Goal: Task Accomplishment & Management: Use online tool/utility

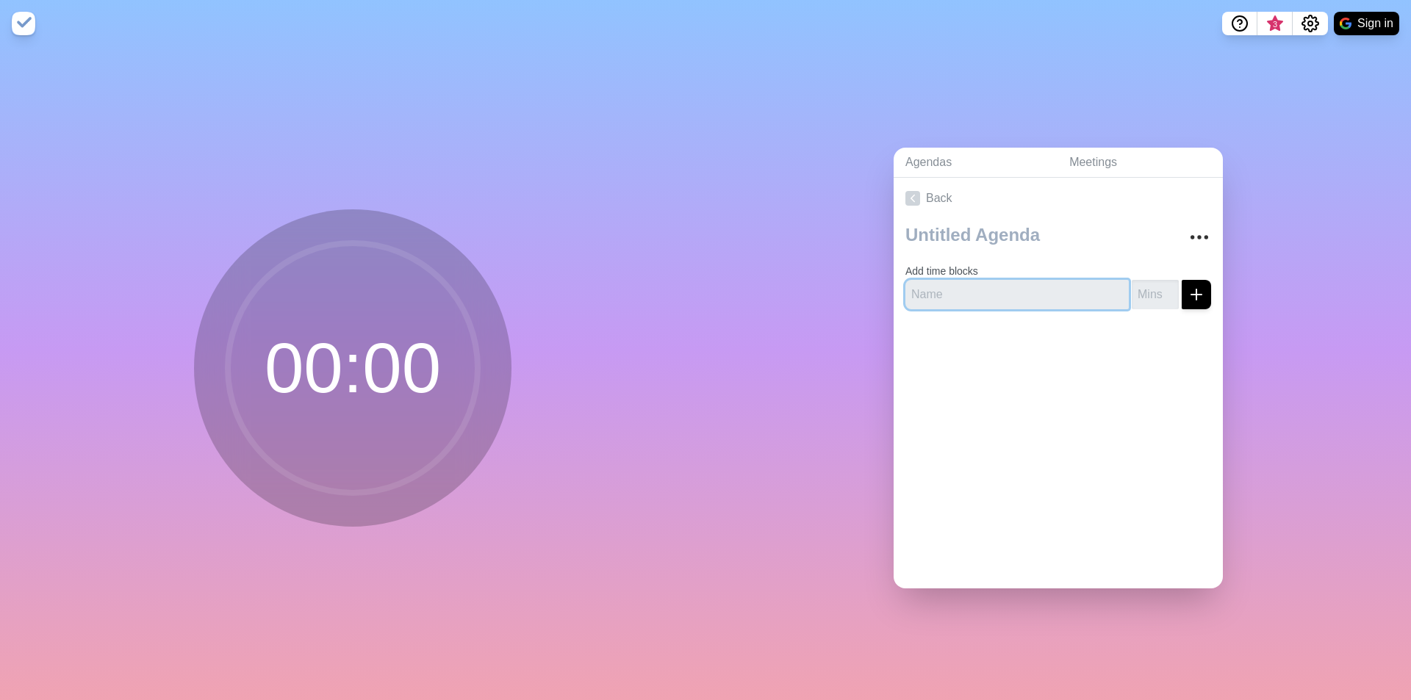
click at [972, 284] on input "text" at bounding box center [1017, 294] width 223 height 29
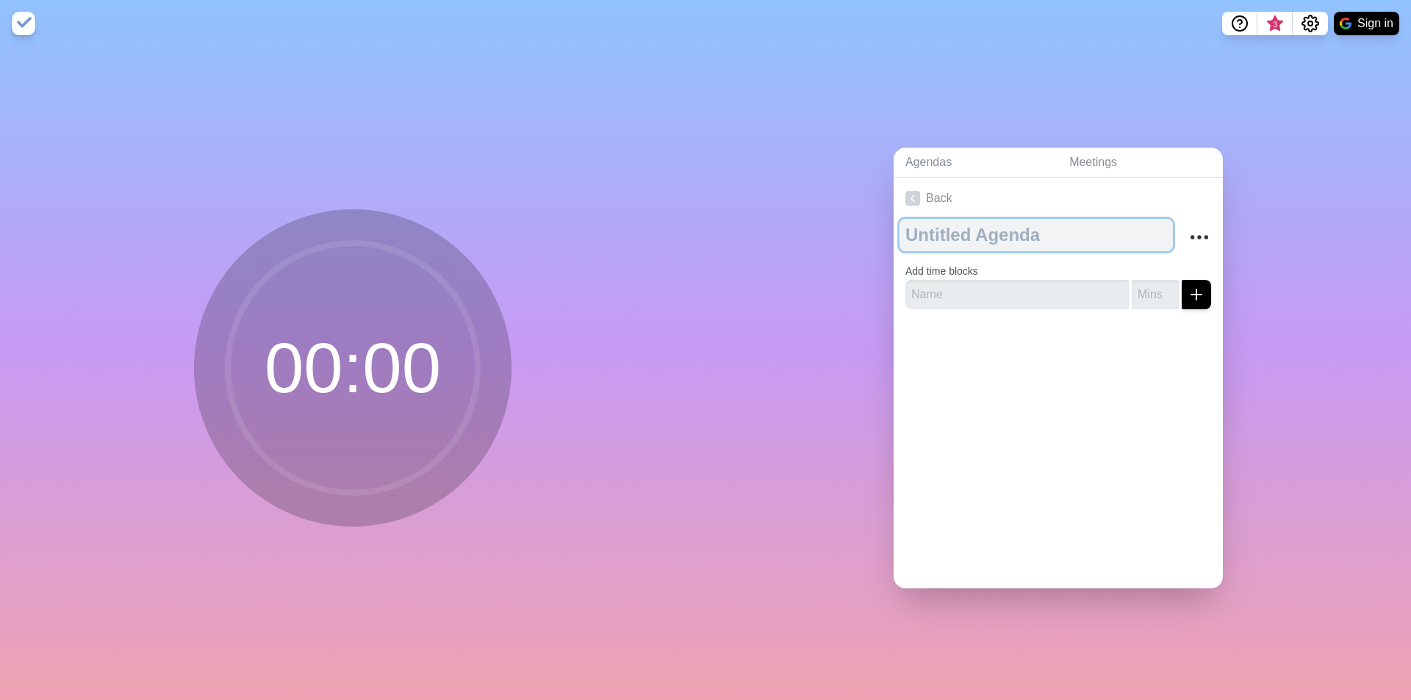
click at [952, 219] on textarea at bounding box center [1036, 235] width 273 height 32
type textarea "Call"
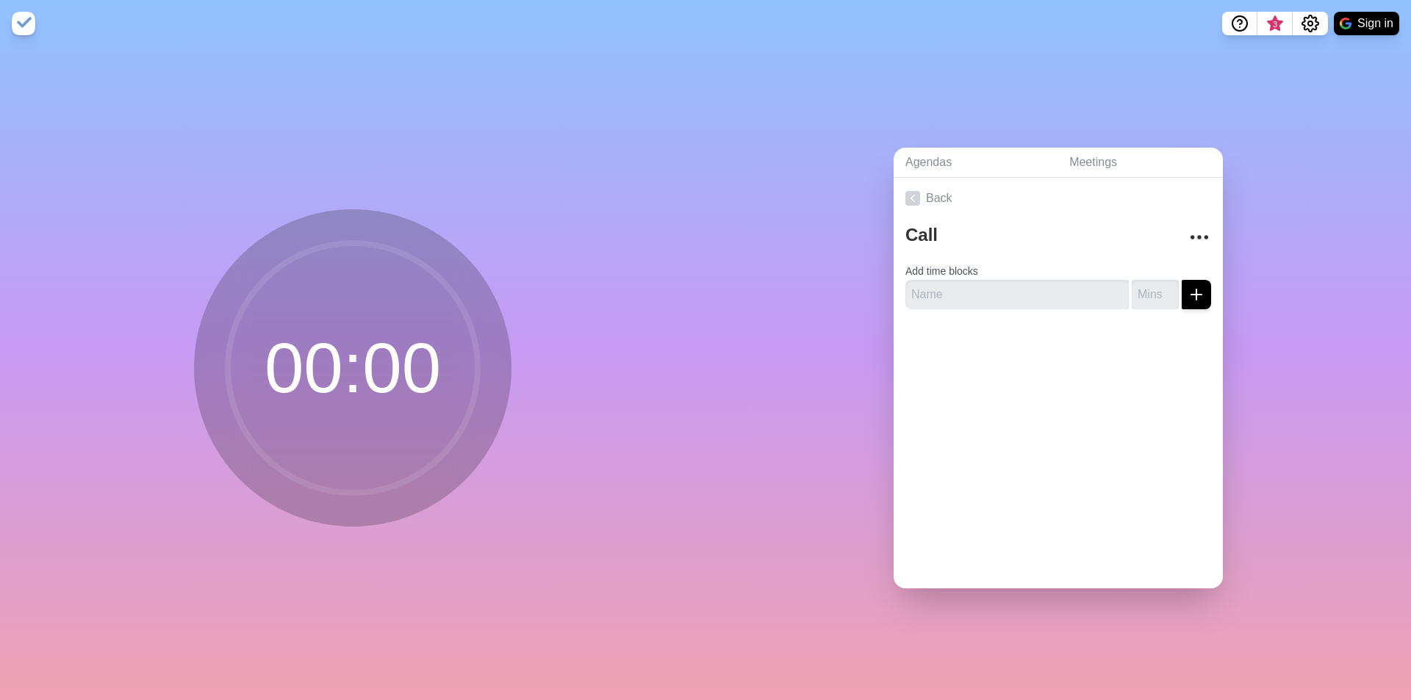
click at [973, 308] on div "Call Add time blocks" at bounding box center [1058, 270] width 329 height 102
click at [968, 295] on input "text" at bounding box center [1017, 294] width 223 height 29
type input "Intro"
type input "5"
click at [1182, 293] on button "submit" at bounding box center [1196, 294] width 29 height 29
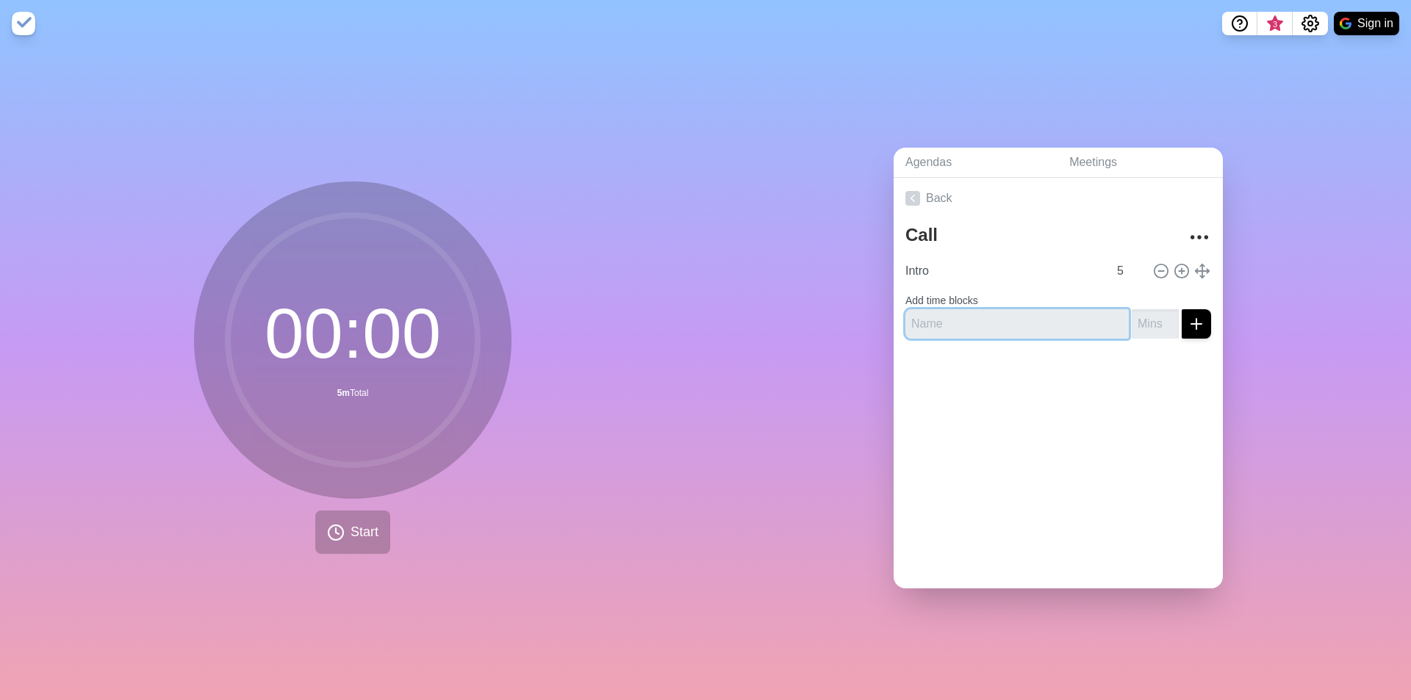
click at [988, 309] on input "text" at bounding box center [1017, 323] width 223 height 29
type input "Org/team"
type input "20"
click at [1188, 315] on icon "submit" at bounding box center [1197, 324] width 18 height 18
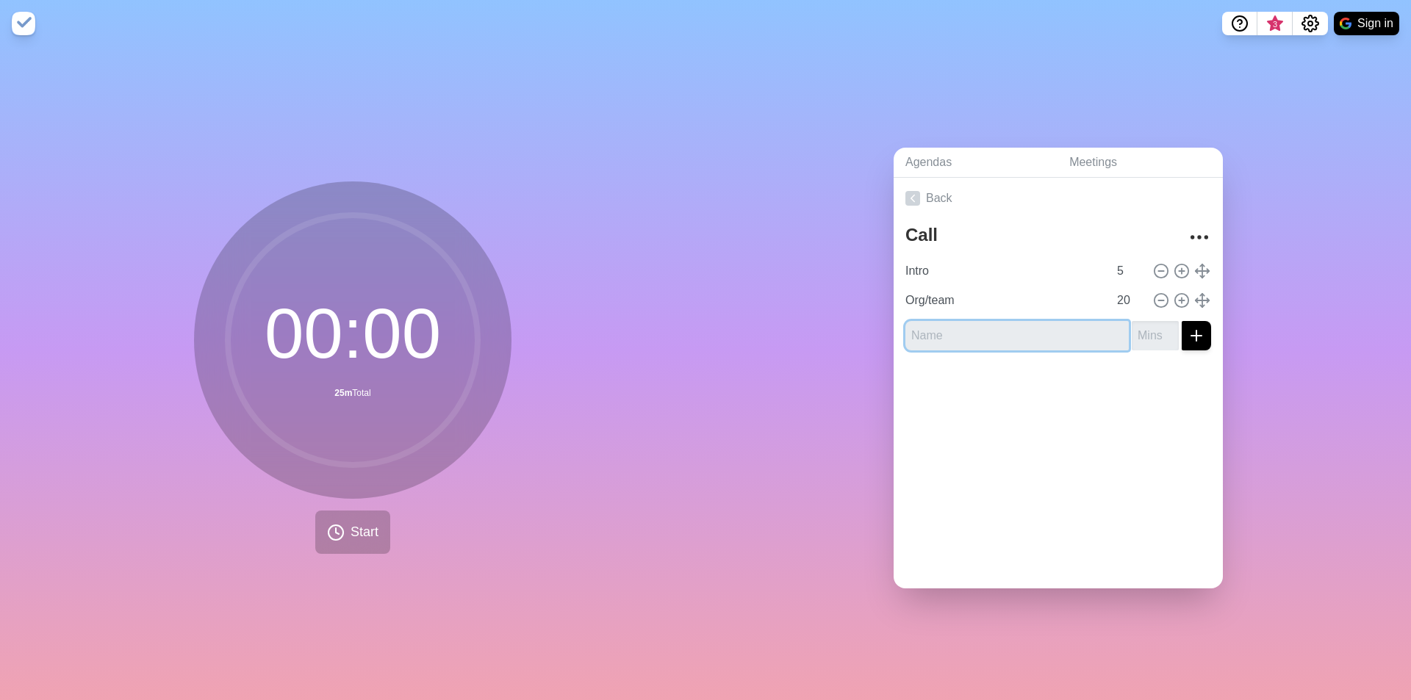
type input "P"
type input "App Port"
type input "25"
click at [1188, 327] on icon "submit" at bounding box center [1197, 336] width 18 height 18
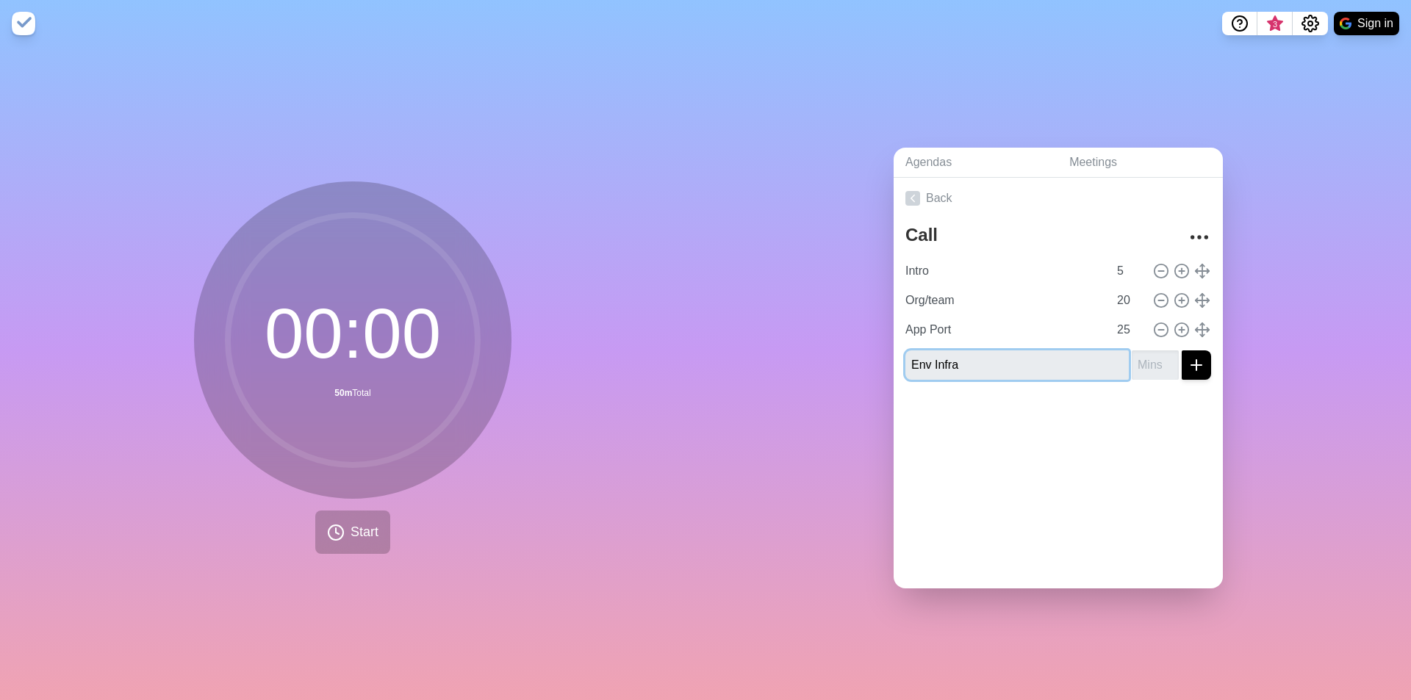
type input "Env Infra"
click at [1133, 351] on input "number" at bounding box center [1155, 365] width 47 height 29
type input "20"
click at [1188, 356] on icon "submit" at bounding box center [1197, 365] width 18 height 18
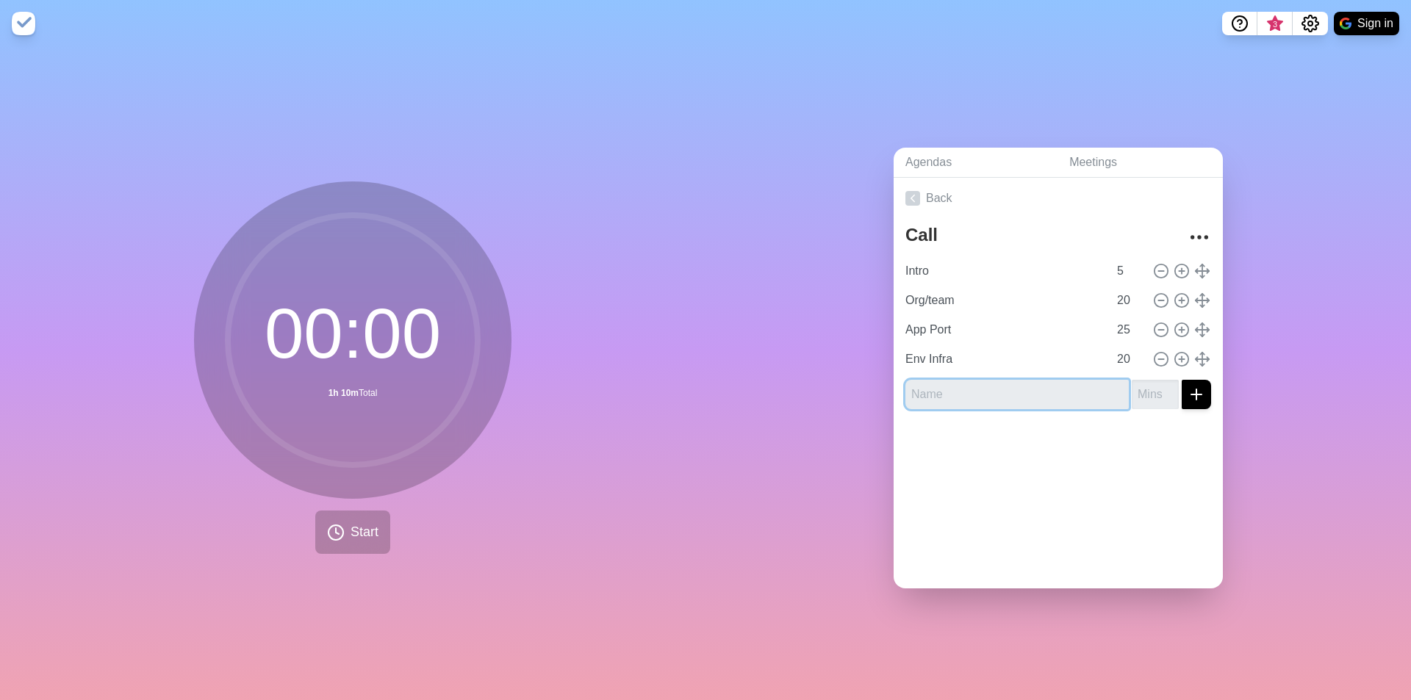
click at [1012, 390] on input "text" at bounding box center [1017, 394] width 223 height 29
type input "Dataflow Class"
click at [1133, 392] on input "number" at bounding box center [1155, 394] width 47 height 29
type input "15"
click at [1188, 390] on icon "submit" at bounding box center [1197, 395] width 18 height 18
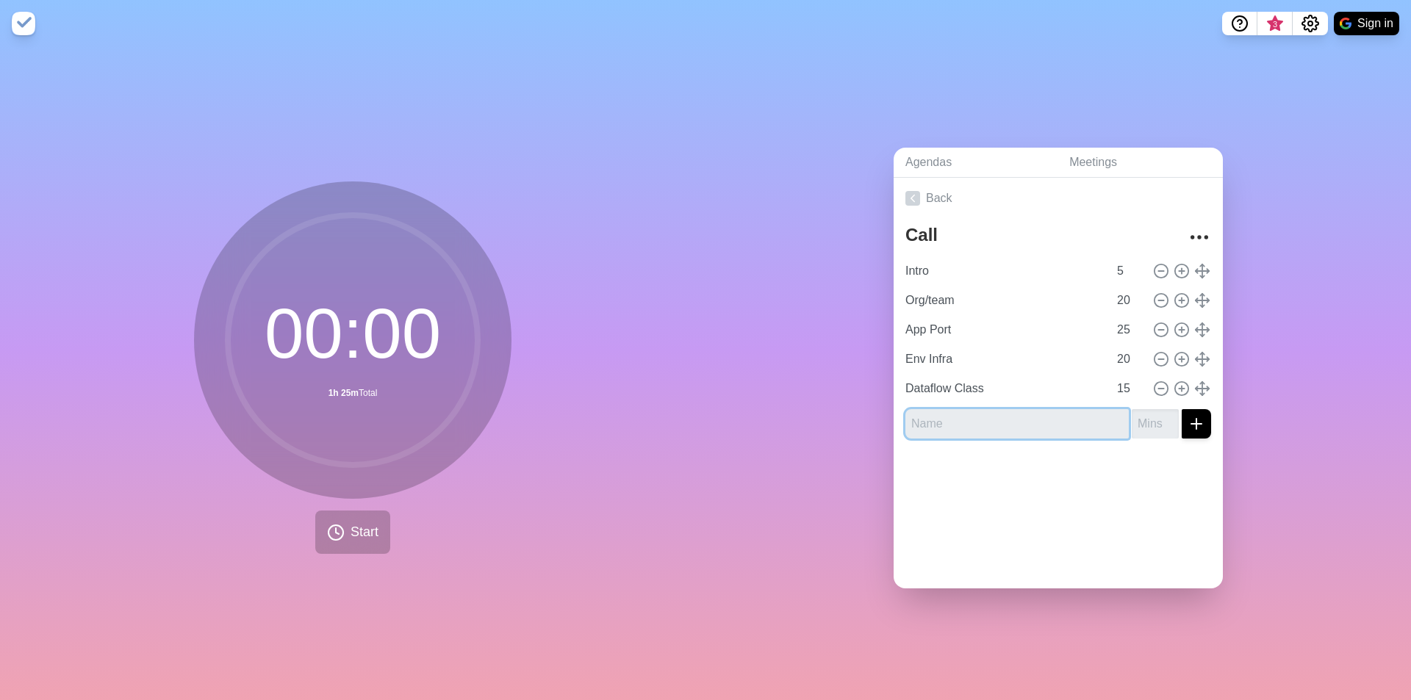
click at [1004, 423] on input "text" at bounding box center [1017, 423] width 223 height 29
type input "Cleanup/QA"
type input "5"
click at [1189, 420] on button "submit" at bounding box center [1196, 423] width 29 height 29
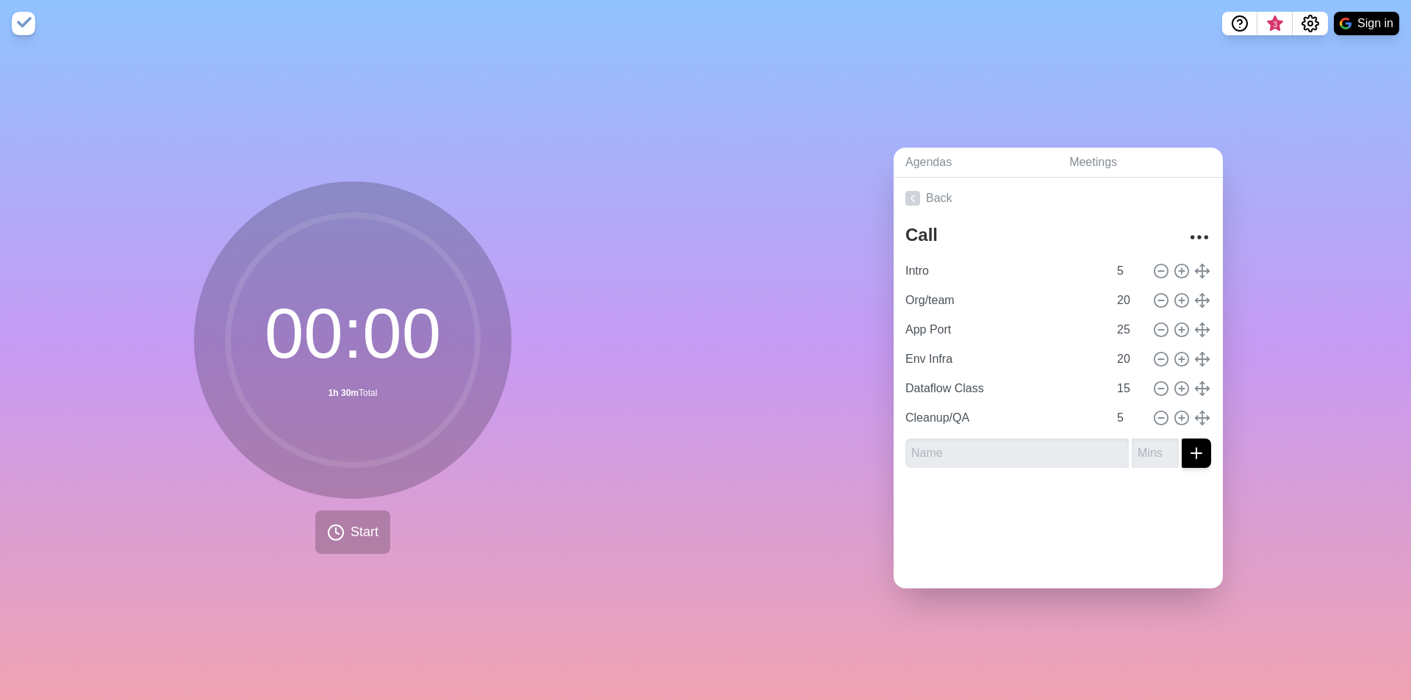
click at [1135, 532] on div "Back Call Intro 5 Org/team 20 App Port 25 Env Infra 20 Dataflow Class 15 Cleanu…" at bounding box center [1058, 383] width 329 height 411
click at [329, 524] on icon at bounding box center [336, 533] width 18 height 18
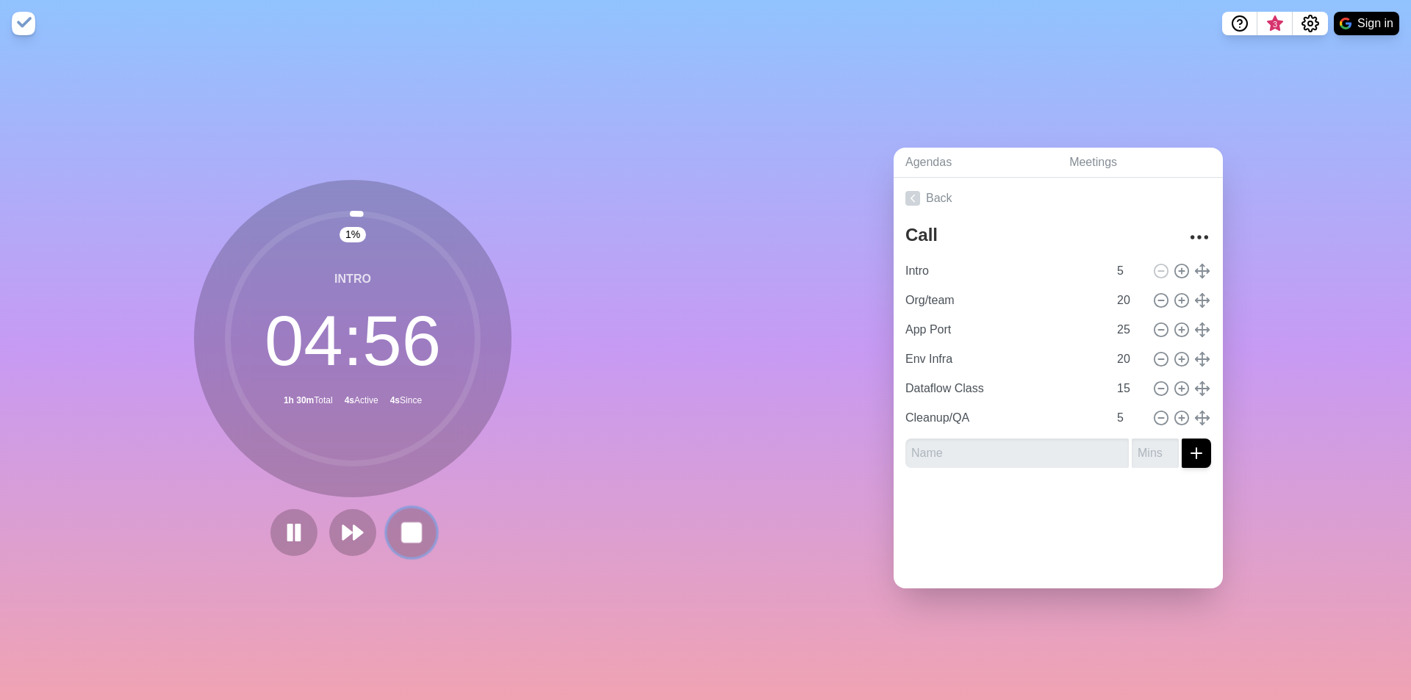
click at [405, 525] on rect at bounding box center [411, 532] width 18 height 18
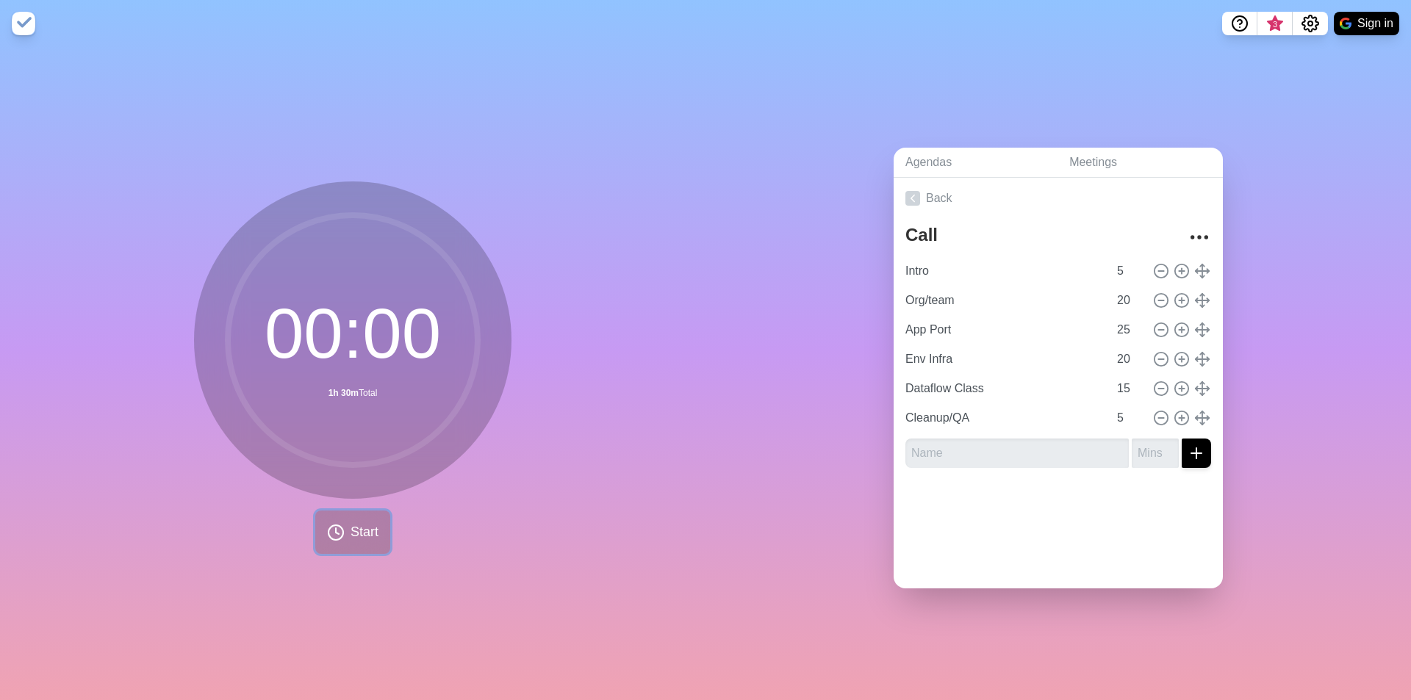
click at [351, 530] on span "Start" at bounding box center [365, 533] width 28 height 20
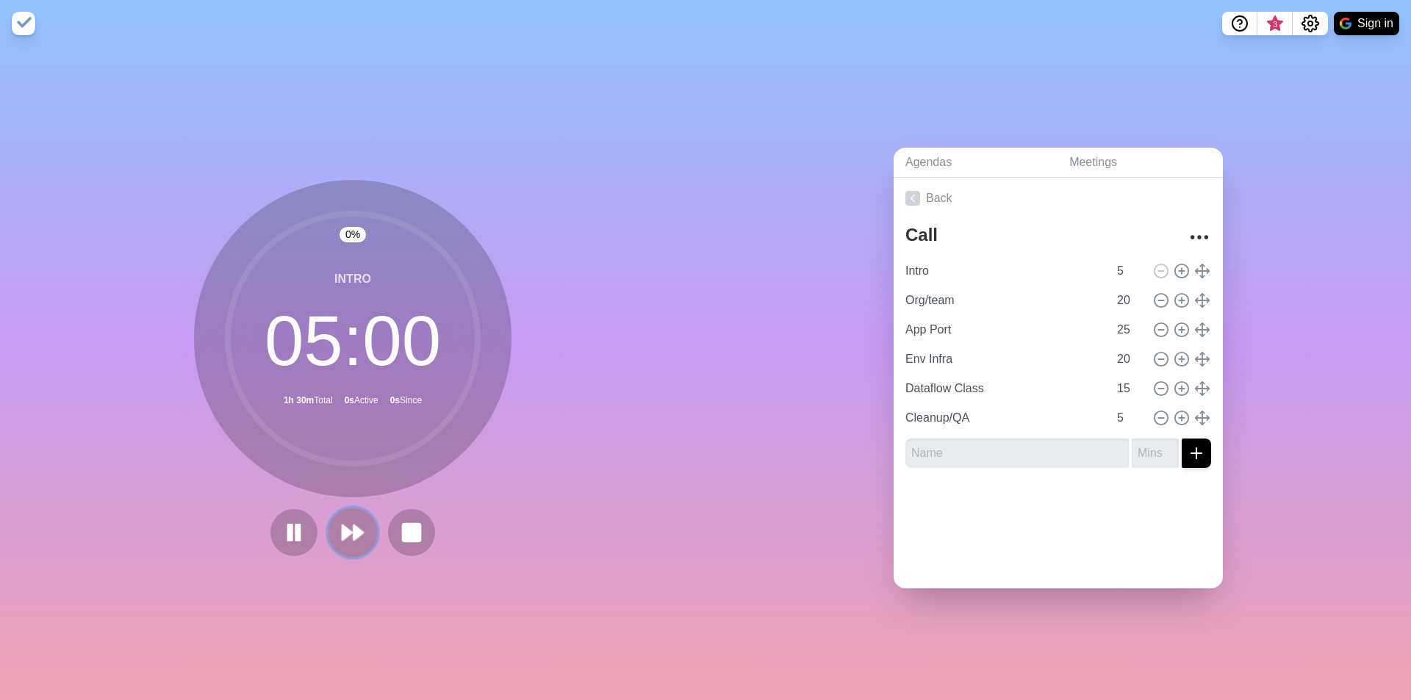
click at [354, 531] on polygon at bounding box center [359, 533] width 10 height 15
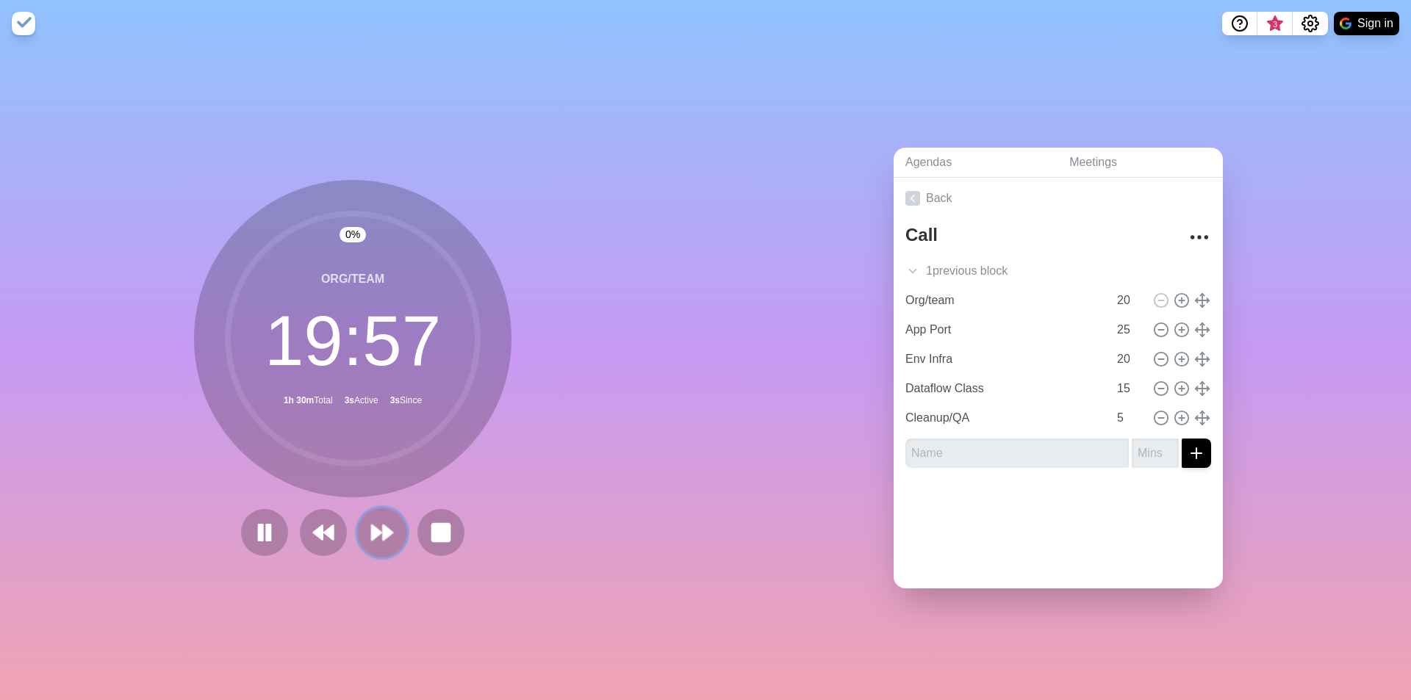
click at [372, 529] on polygon at bounding box center [377, 533] width 10 height 15
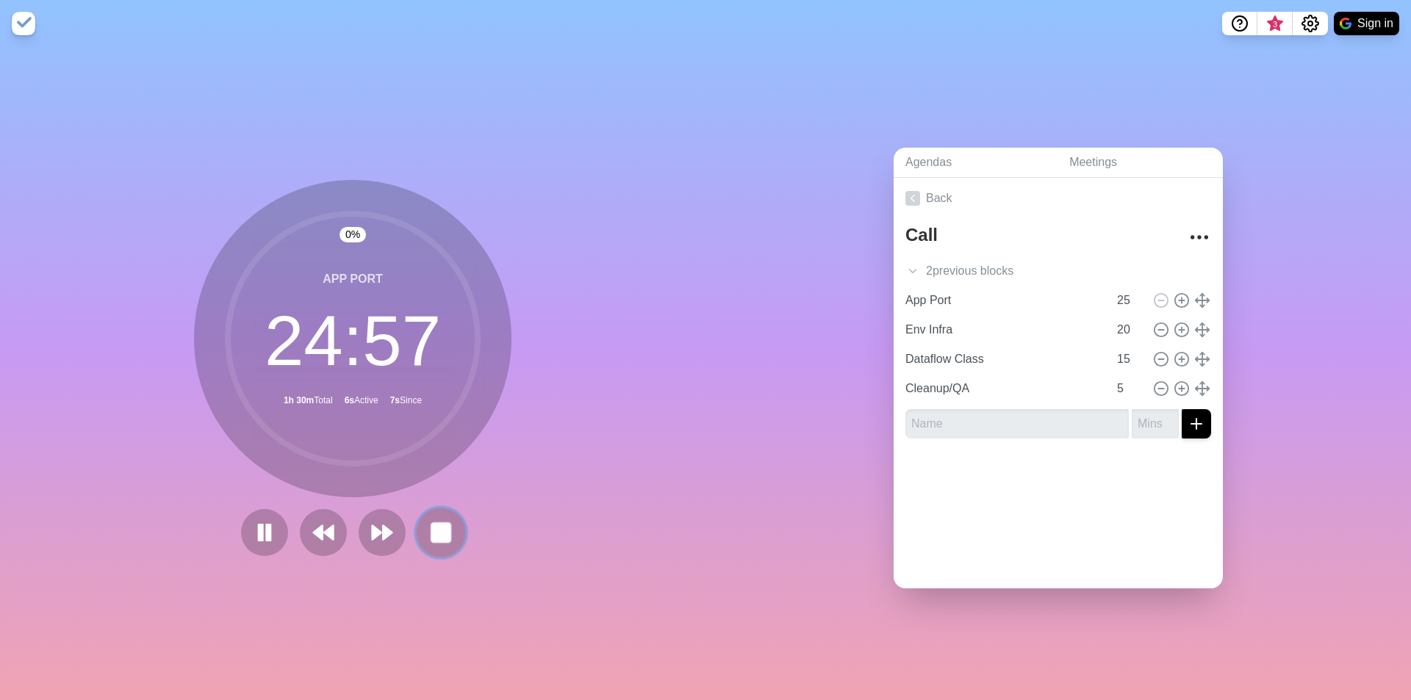
click at [439, 528] on rect at bounding box center [440, 532] width 18 height 18
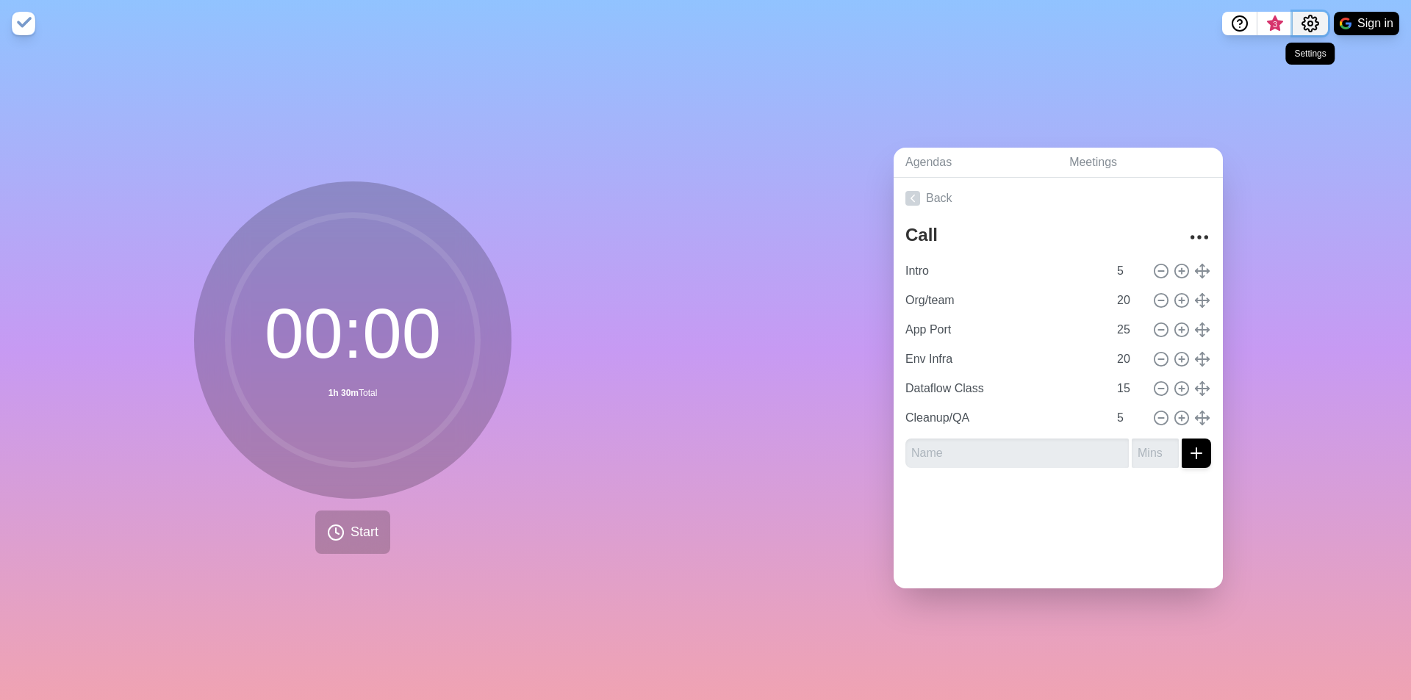
click at [1307, 24] on icon "Settings" at bounding box center [1311, 24] width 18 height 18
click at [1289, 55] on p "Preferences" at bounding box center [1262, 56] width 63 height 18
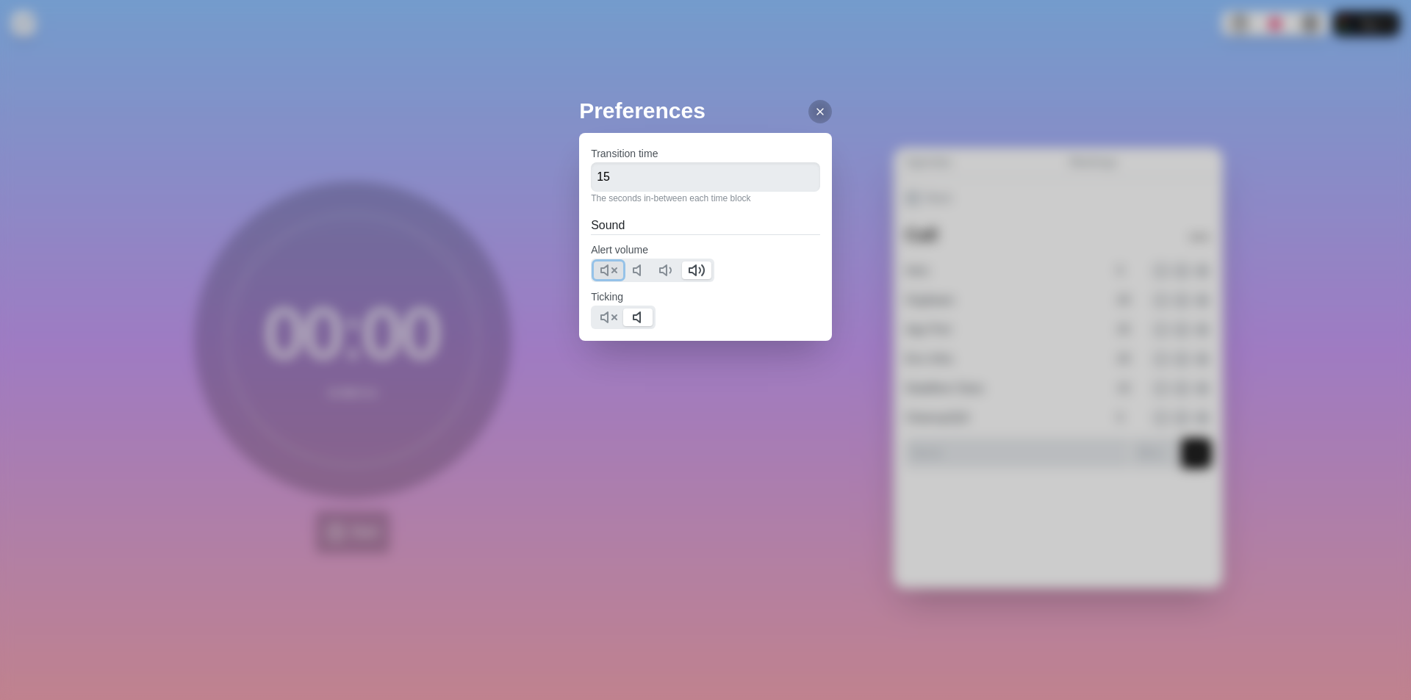
click at [603, 269] on polygon at bounding box center [604, 270] width 7 height 10
click at [608, 320] on polygon at bounding box center [604, 317] width 7 height 10
click at [814, 106] on icon at bounding box center [820, 112] width 12 height 12
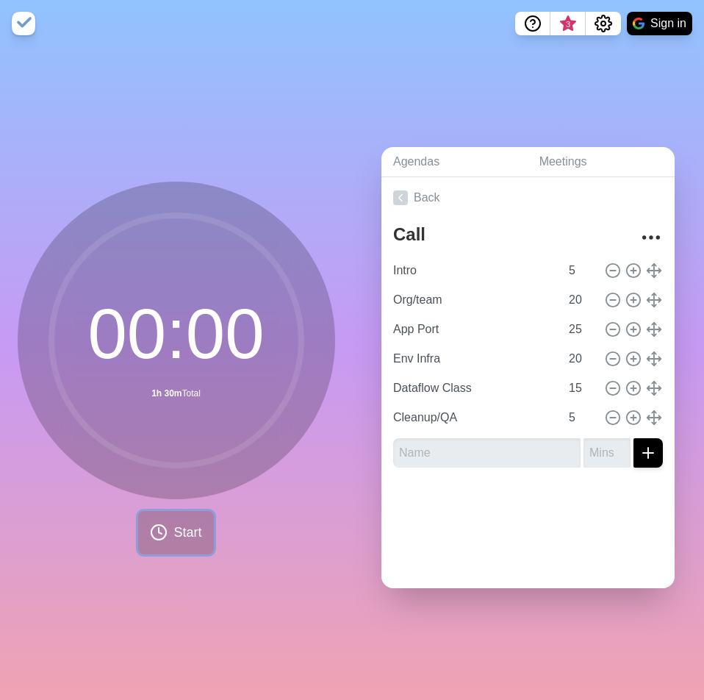
click at [159, 523] on icon at bounding box center [159, 532] width 18 height 18
